Goal: Transaction & Acquisition: Purchase product/service

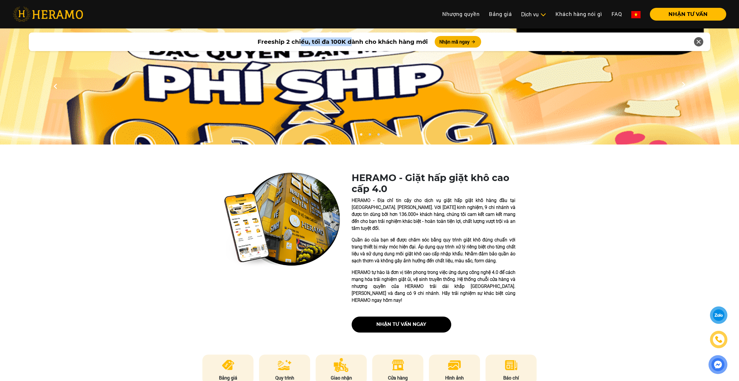
drag, startPoint x: 302, startPoint y: 42, endPoint x: 353, endPoint y: 39, distance: 50.9
click at [353, 39] on span "Freeship 2 chiều, tối đa 100K dành cho khách hàng mới" at bounding box center [343, 41] width 170 height 9
click at [341, 43] on span "Freeship 2 chiều, tối đa 100K dành cho khách hàng mới" at bounding box center [343, 41] width 170 height 9
drag, startPoint x: 345, startPoint y: 42, endPoint x: 382, endPoint y: 39, distance: 37.0
click at [382, 39] on span "Freeship 2 chiều, tối đa 100K dành cho khách hàng mới" at bounding box center [343, 41] width 170 height 9
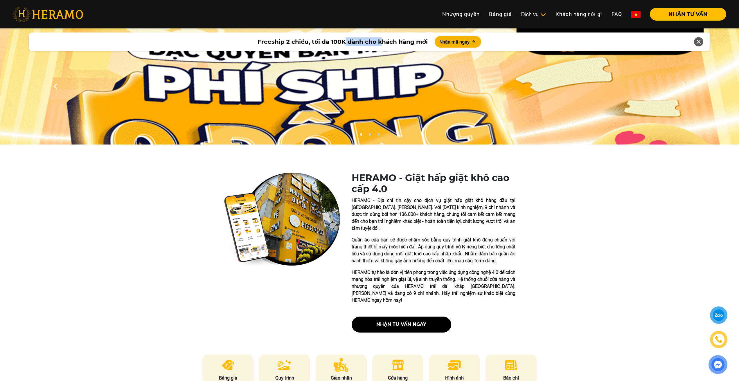
click at [382, 39] on span "Freeship 2 chiều, tối đa 100K dành cho khách hàng mới" at bounding box center [343, 41] width 170 height 9
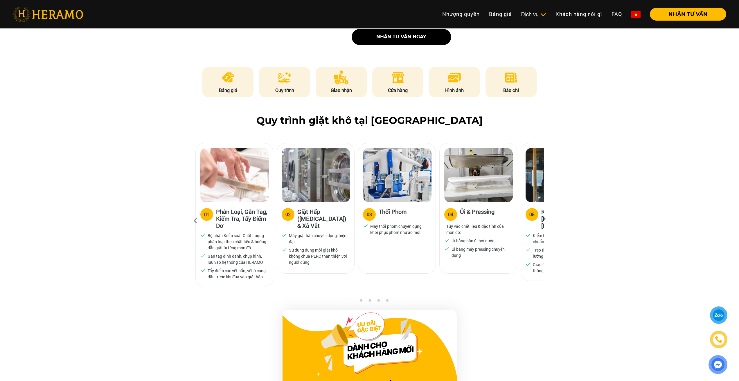
scroll to position [291, 0]
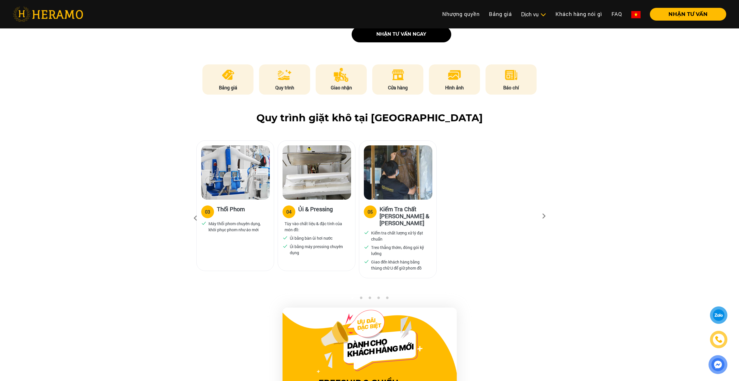
drag, startPoint x: 426, startPoint y: 209, endPoint x: 298, endPoint y: 203, distance: 128.3
click at [298, 203] on div "04 Ủi & Pressing Tùy vào chất liệu & đặc tính của món đồ: Ủi bằng bàn ủi hơi nư…" at bounding box center [316, 231] width 77 height 63
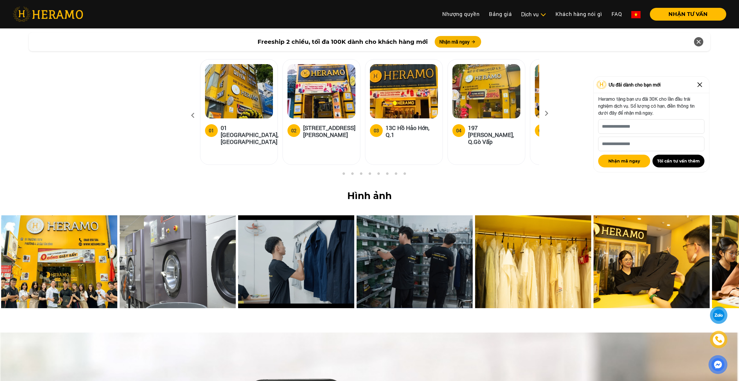
scroll to position [2266, 0]
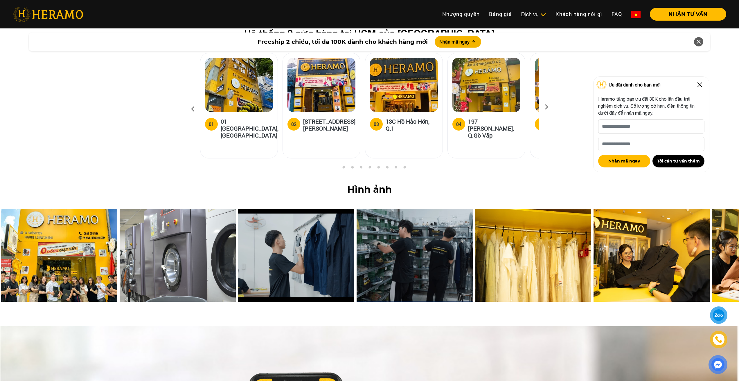
click at [165, 214] on img at bounding box center [178, 255] width 116 height 93
click at [64, 216] on img at bounding box center [59, 255] width 116 height 93
click at [698, 83] on img at bounding box center [699, 84] width 9 height 9
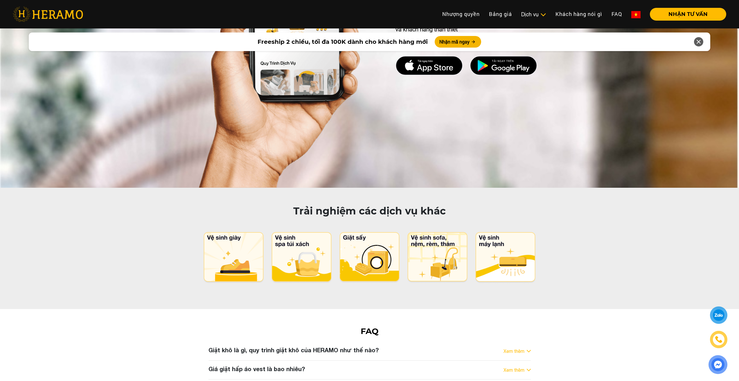
scroll to position [2731, 0]
